Goal: Task Accomplishment & Management: Manage account settings

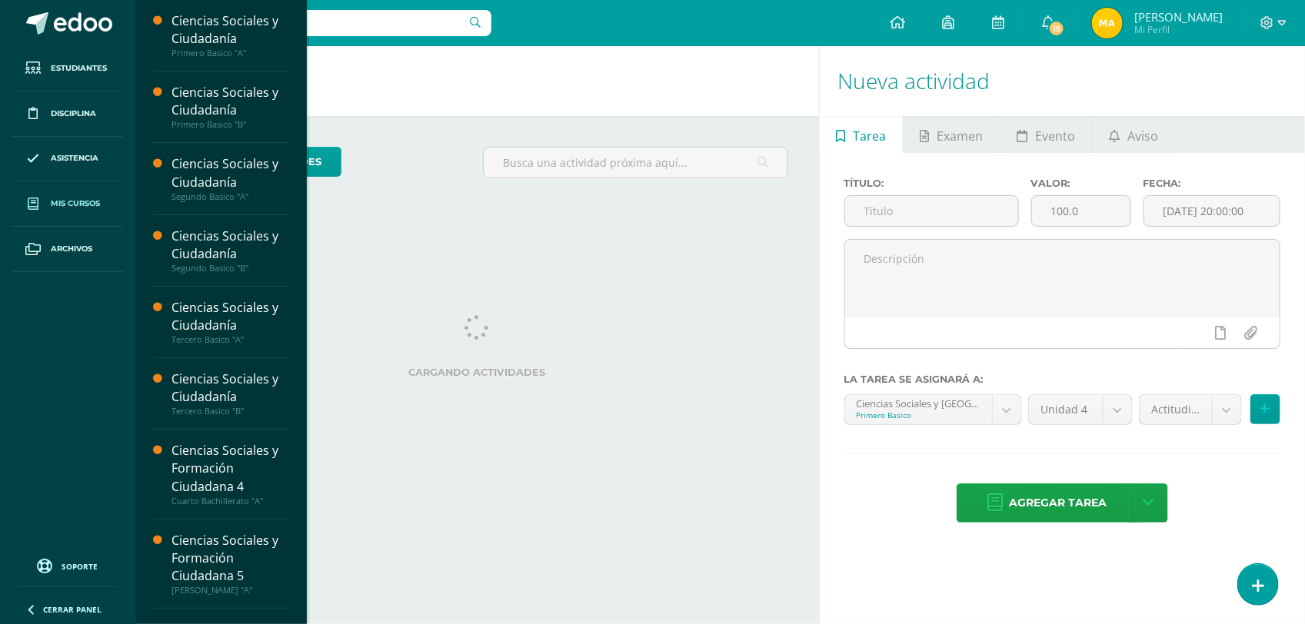
click at [87, 204] on span "Mis cursos" at bounding box center [75, 204] width 49 height 12
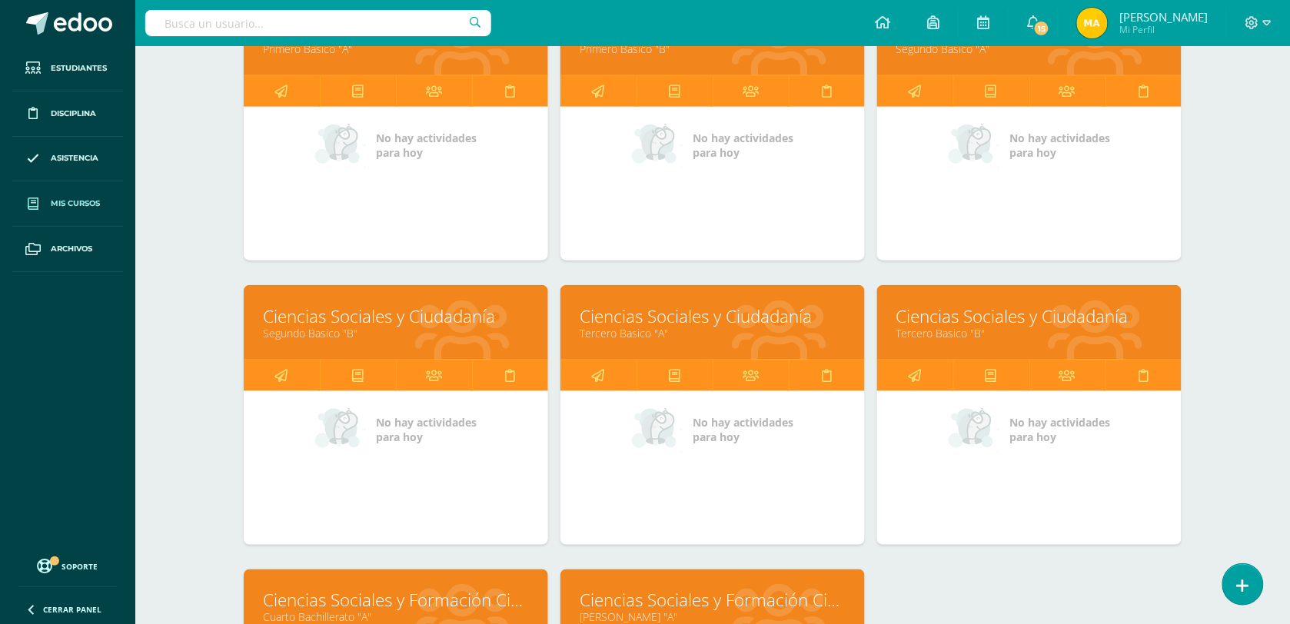
scroll to position [390, 0]
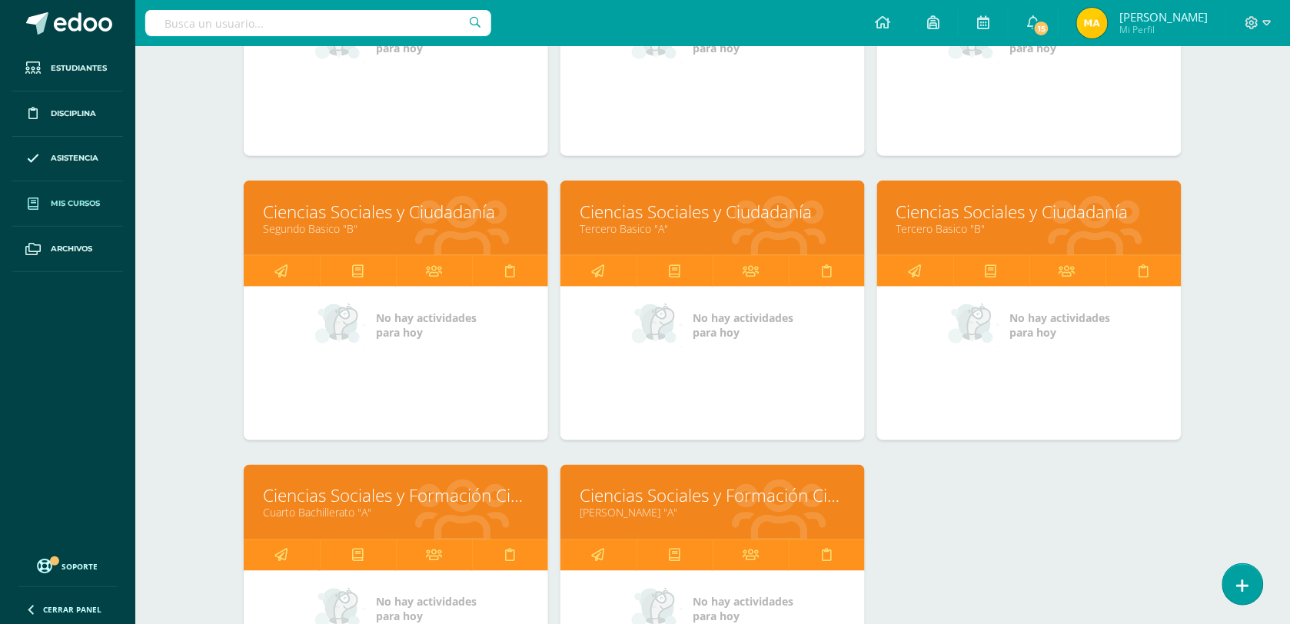
click at [1044, 235] on link "Tercero Basico "B"" at bounding box center [1030, 228] width 266 height 15
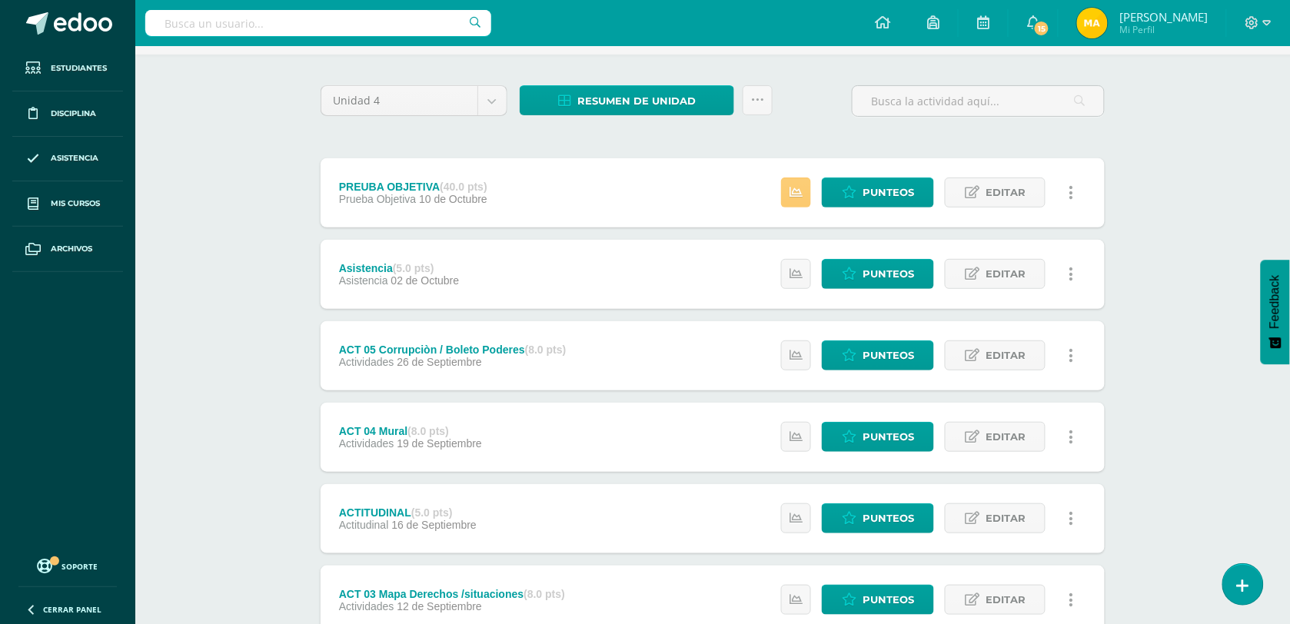
scroll to position [132, 0]
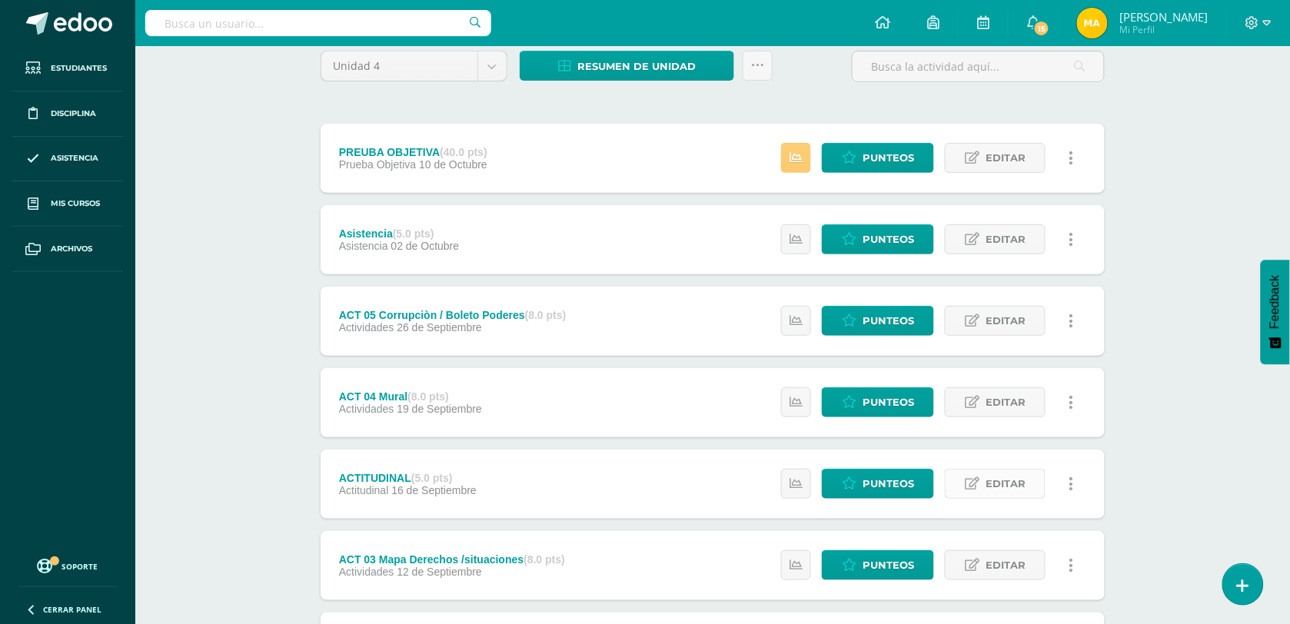
click at [1027, 481] on link "Editar" at bounding box center [995, 484] width 101 height 30
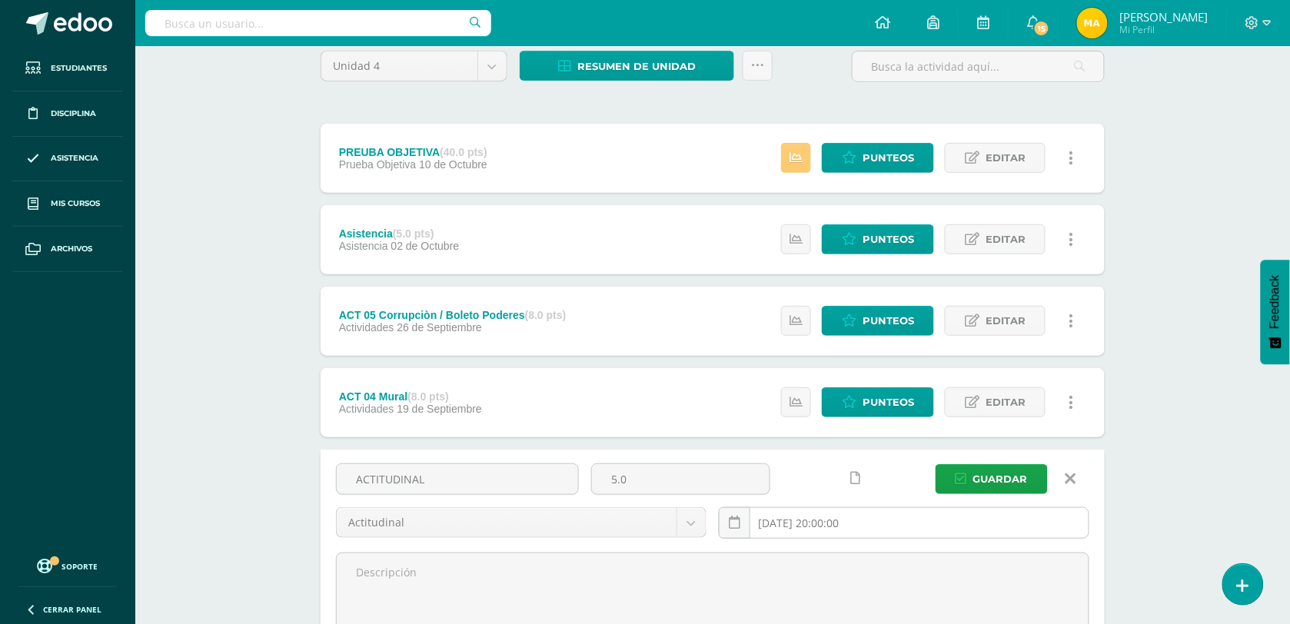
click at [929, 518] on input "2025-09-16 20:00:00" at bounding box center [904, 523] width 369 height 30
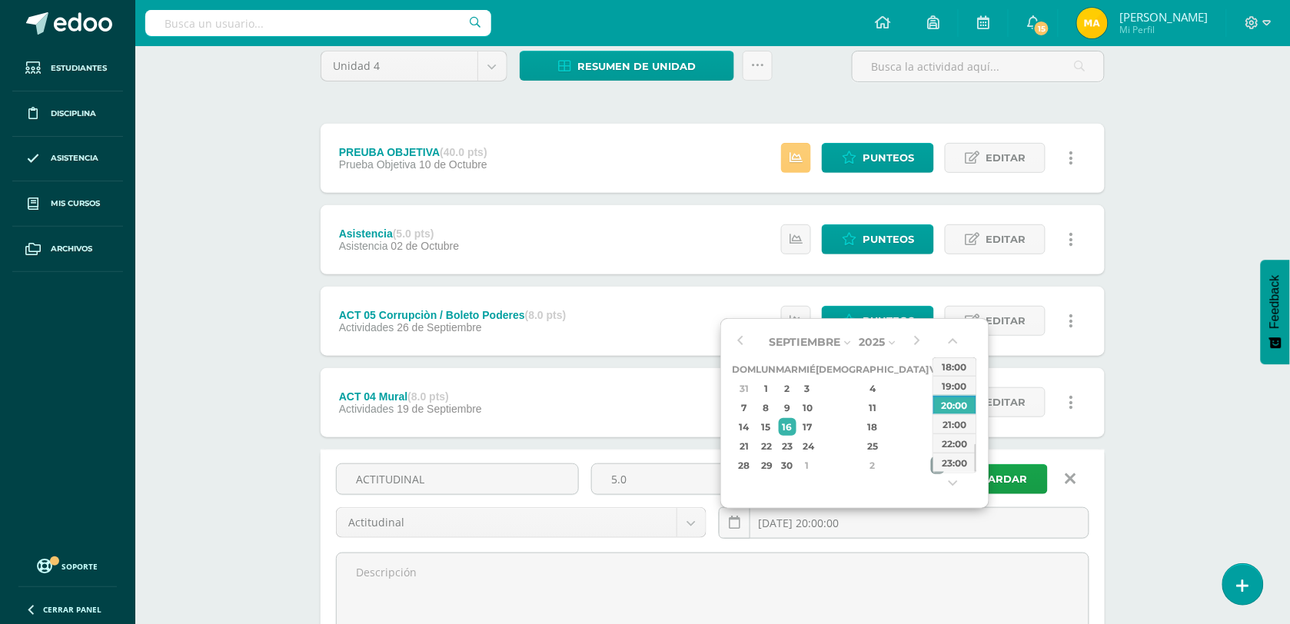
click at [931, 469] on div "3" at bounding box center [938, 466] width 14 height 18
click at [950, 463] on div "23:00" at bounding box center [955, 462] width 43 height 19
type input "2025-10-03 23:00"
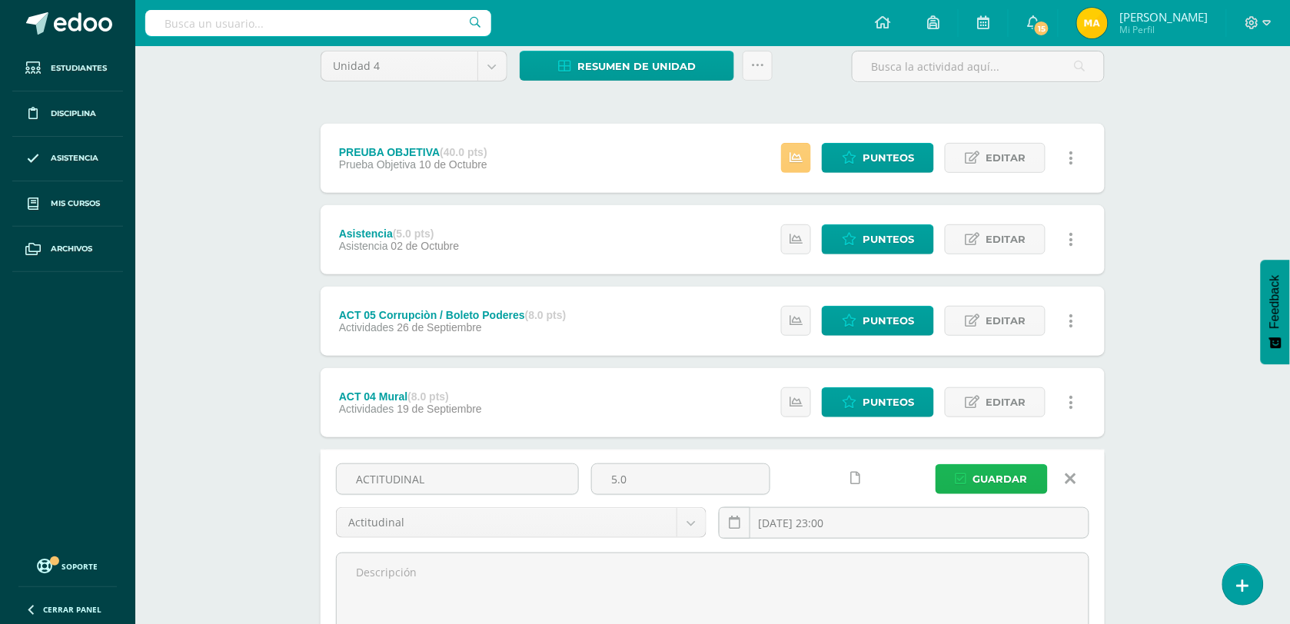
click at [981, 469] on span "Guardar" at bounding box center [1001, 479] width 55 height 28
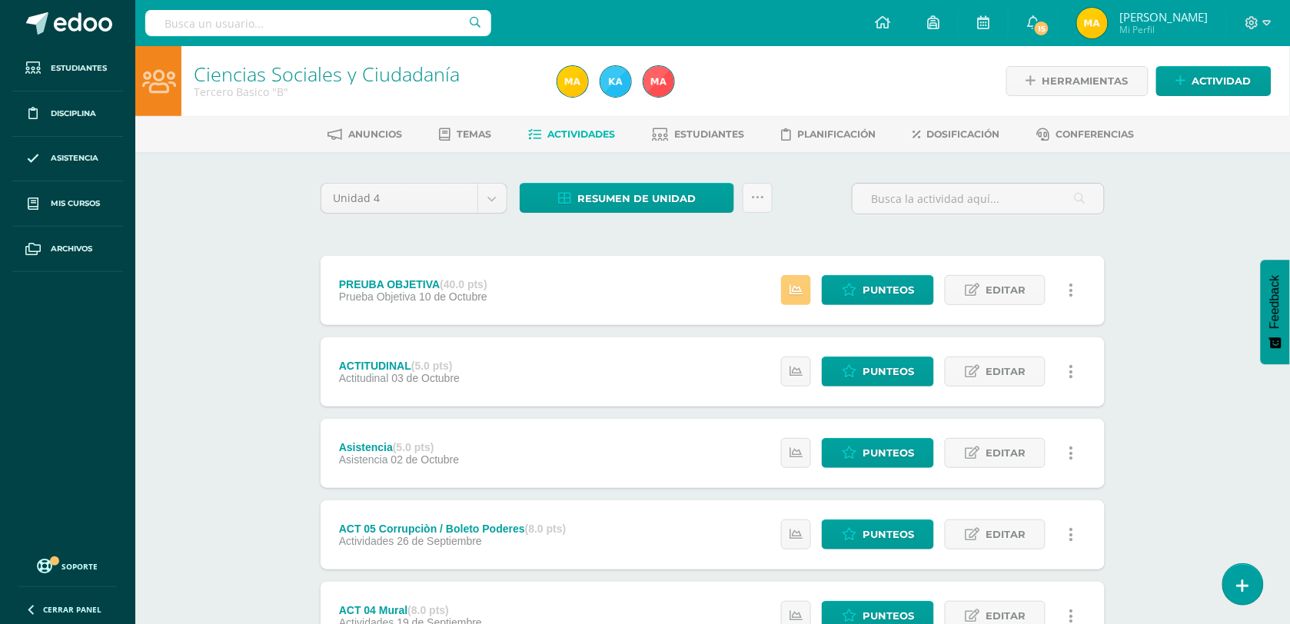
click at [189, 128] on ul "Anuncios Temas Actividades Estudiantes Planificación Dosificación Conferencias" at bounding box center [731, 133] width 1155 height 25
click at [194, 178] on div "Ciencias Sociales y Ciudadanía Tercero Basico "B" Herramientas Detalle de asist…" at bounding box center [712, 563] width 1155 height 1034
